Goal: Task Accomplishment & Management: Use online tool/utility

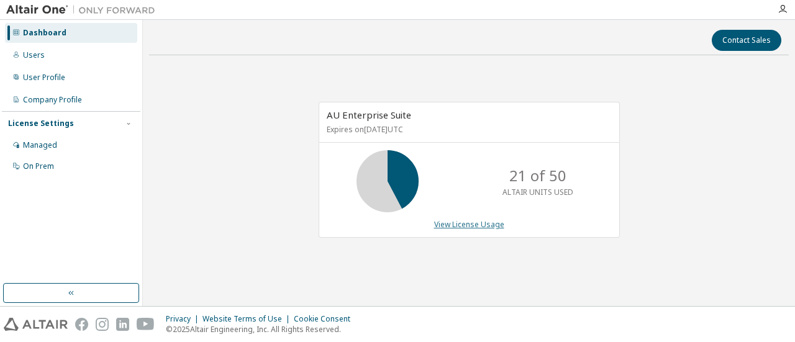
click at [462, 228] on link "View License Usage" at bounding box center [469, 224] width 70 height 11
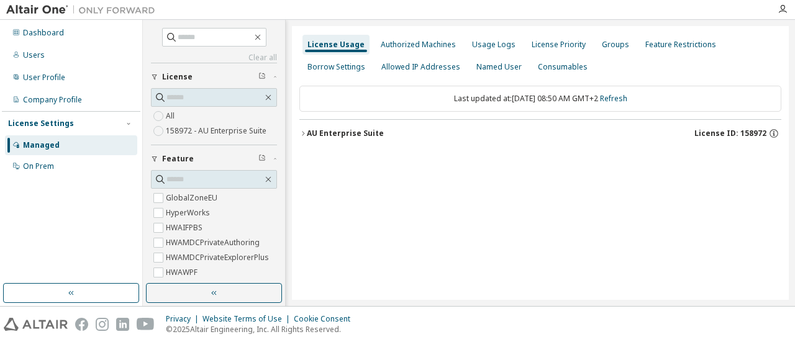
click at [318, 130] on div "AU Enterprise Suite" at bounding box center [345, 134] width 77 height 10
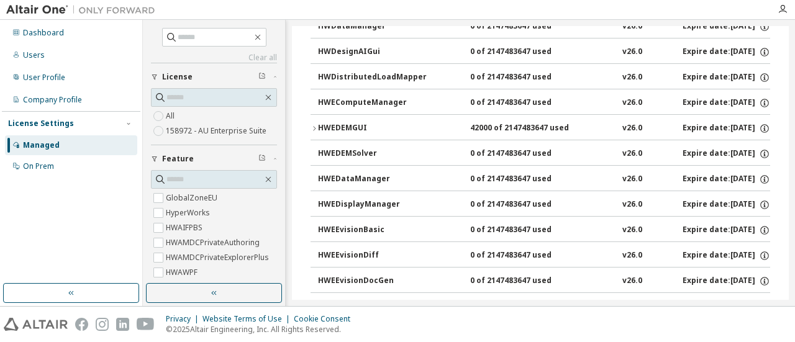
scroll to position [1187, 0]
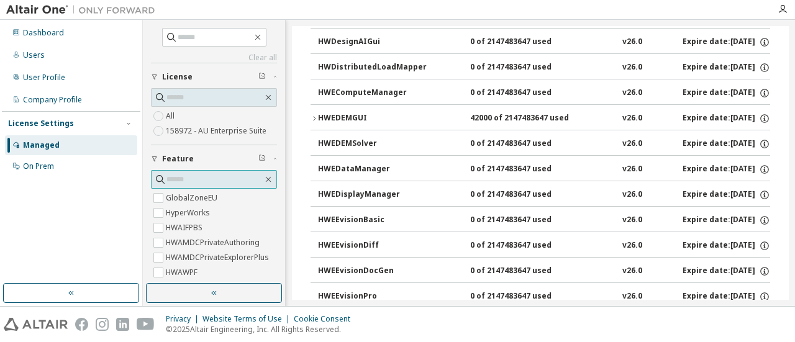
click at [183, 180] on input "text" at bounding box center [215, 179] width 96 height 12
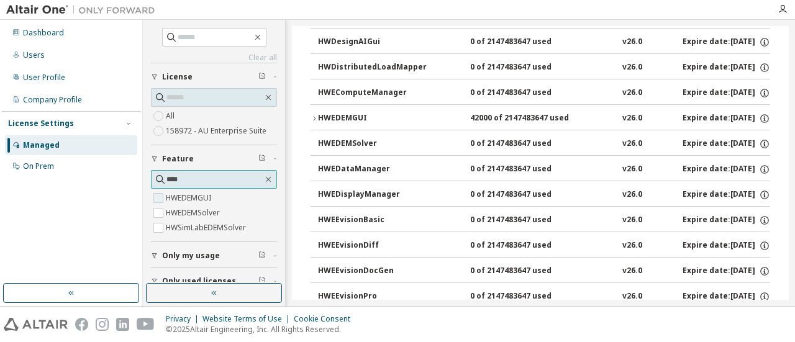
type input "****"
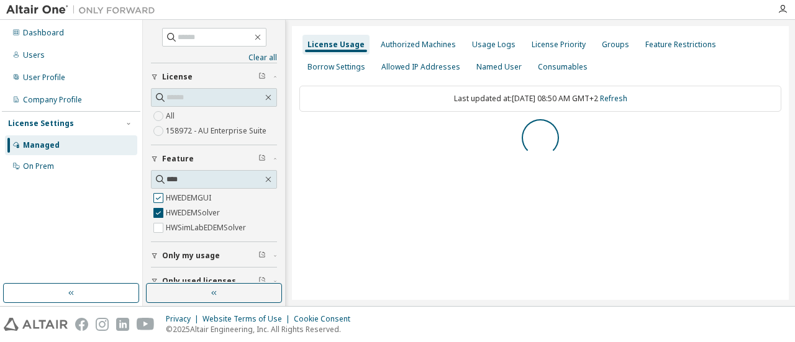
scroll to position [0, 0]
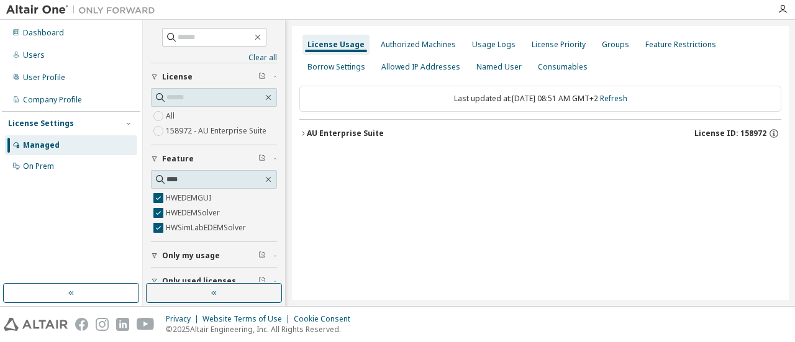
click at [330, 135] on div "AU Enterprise Suite" at bounding box center [345, 134] width 77 height 10
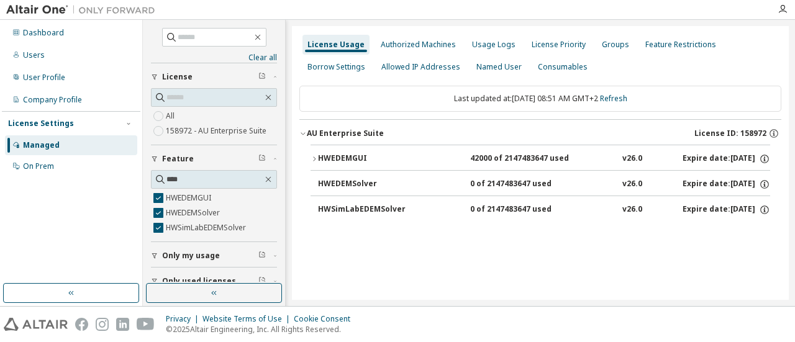
click at [47, 143] on div "Managed" at bounding box center [41, 145] width 37 height 10
click at [40, 31] on div "Dashboard" at bounding box center [43, 33] width 41 height 10
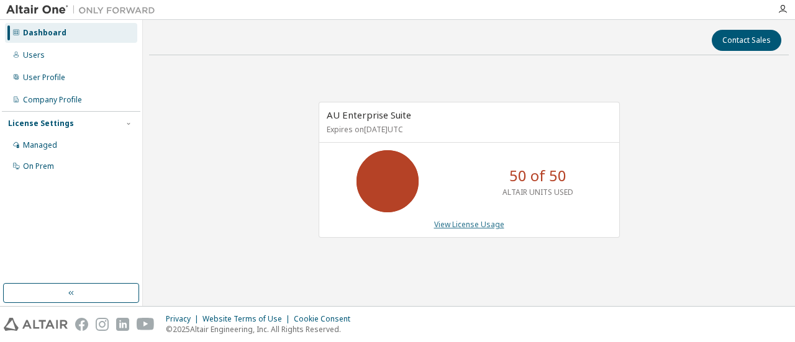
click at [447, 223] on link "View License Usage" at bounding box center [469, 224] width 70 height 11
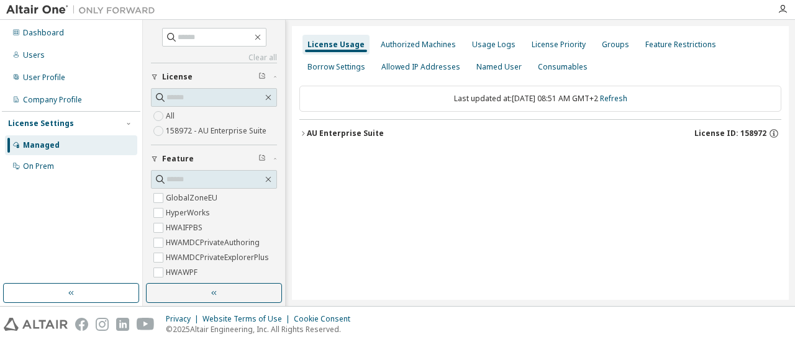
drag, startPoint x: 357, startPoint y: 136, endPoint x: 365, endPoint y: 137, distance: 8.8
click at [357, 135] on div "AU Enterprise Suite" at bounding box center [345, 134] width 77 height 10
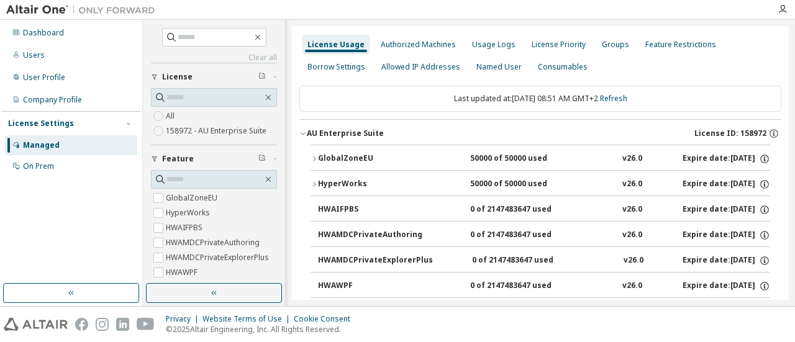
click at [314, 182] on icon "button" at bounding box center [314, 184] width 2 height 4
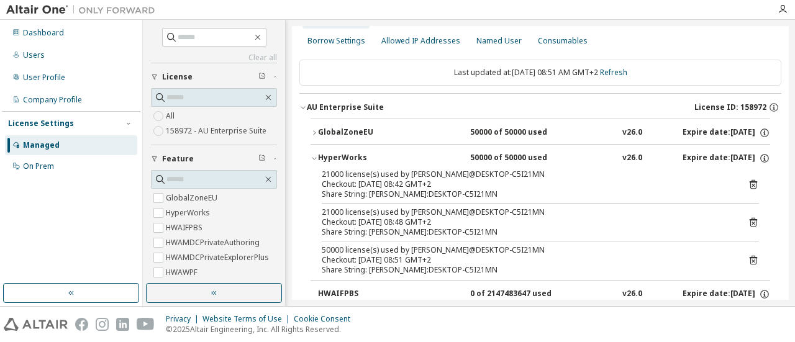
scroll to position [65, 0]
